Goal: Transaction & Acquisition: Purchase product/service

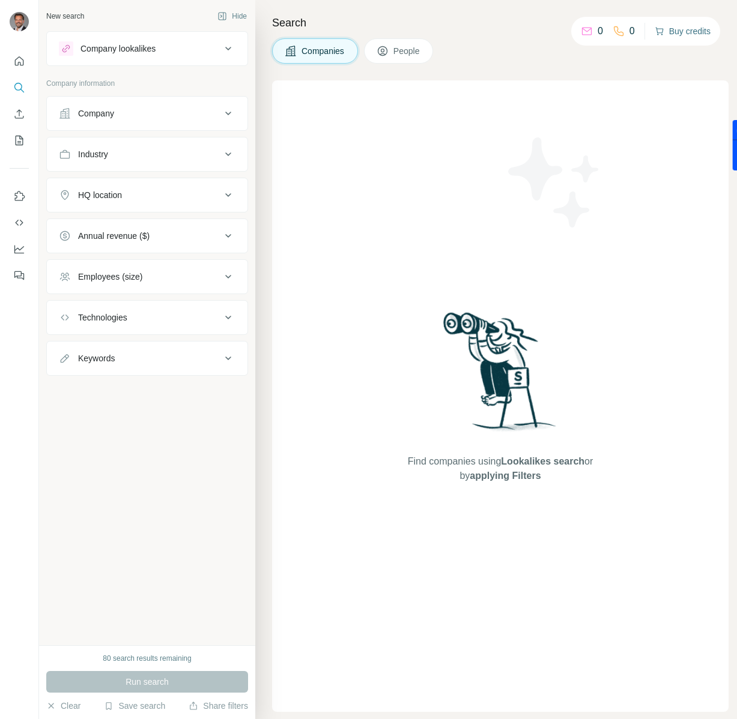
click at [685, 32] on button "Buy credits" at bounding box center [682, 31] width 56 height 17
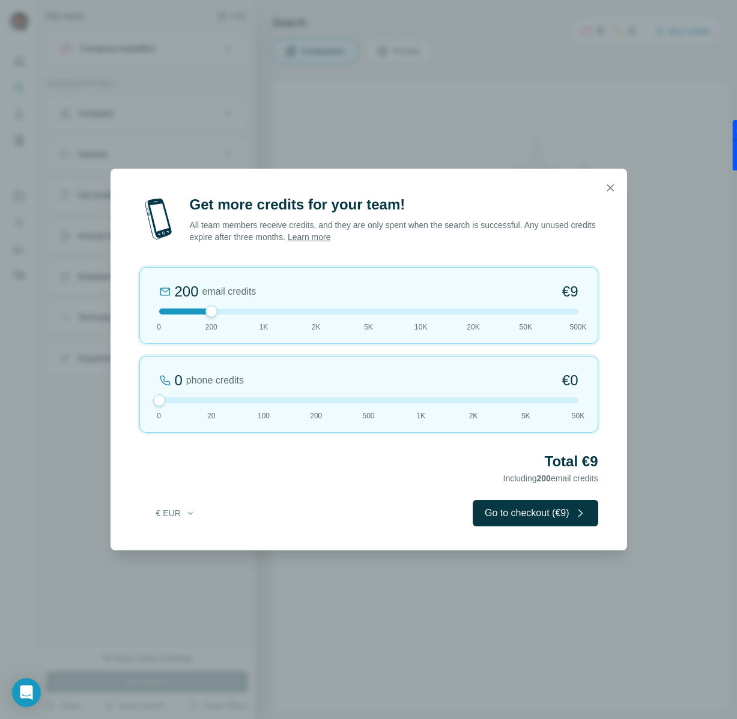
drag, startPoint x: 205, startPoint y: 402, endPoint x: 141, endPoint y: 405, distance: 63.7
click at [141, 405] on div "0 phone credits €0 [PHONE_NUMBER] 1K 2K 5K 50K" at bounding box center [368, 394] width 459 height 77
click at [501, 514] on button "Go to checkout (€9)" at bounding box center [535, 513] width 125 height 26
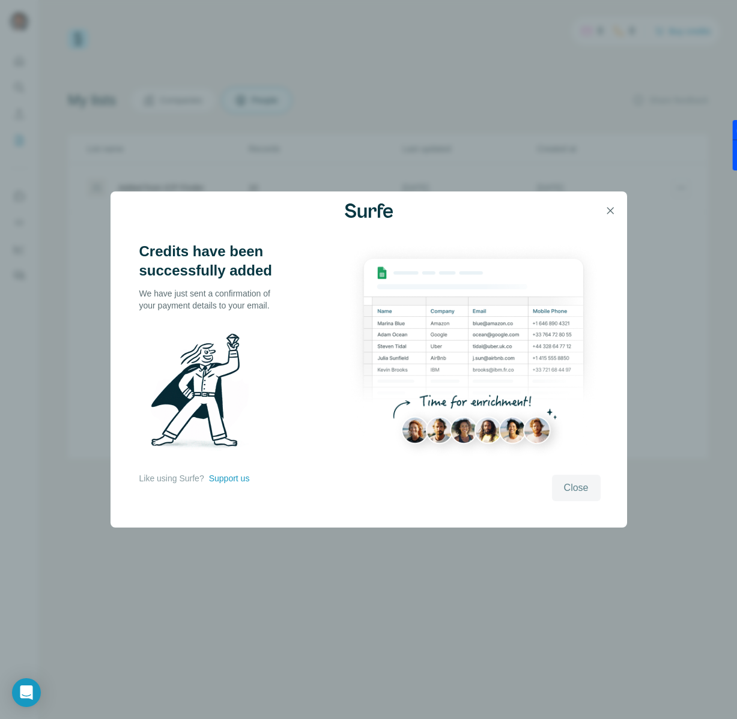
click at [588, 491] on span "Close" at bounding box center [576, 488] width 25 height 14
